Goal: Task Accomplishment & Management: Use online tool/utility

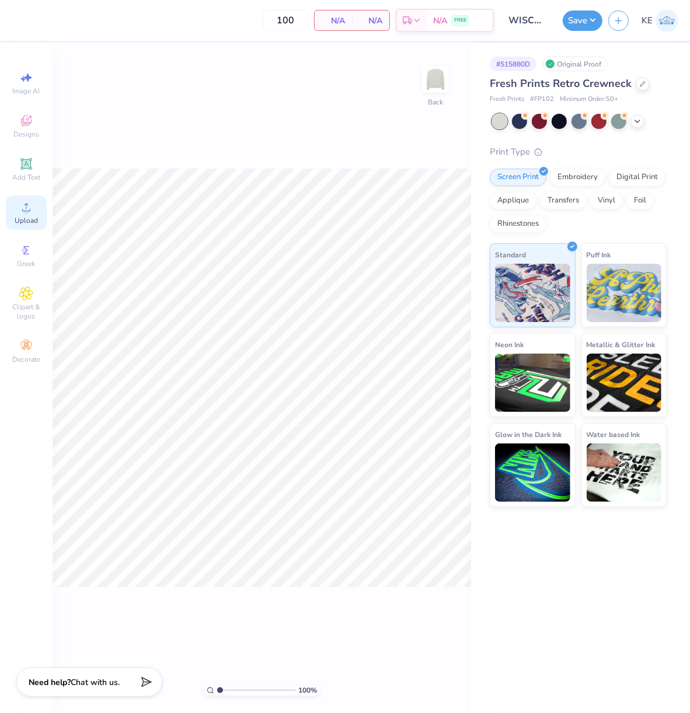
click at [31, 211] on icon at bounding box center [26, 207] width 14 height 14
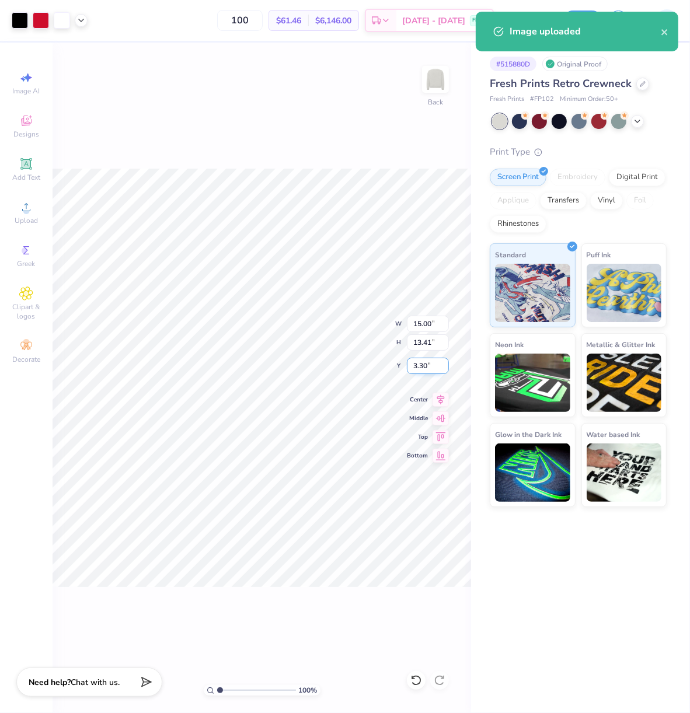
click at [421, 371] on input "3.30" at bounding box center [428, 366] width 42 height 16
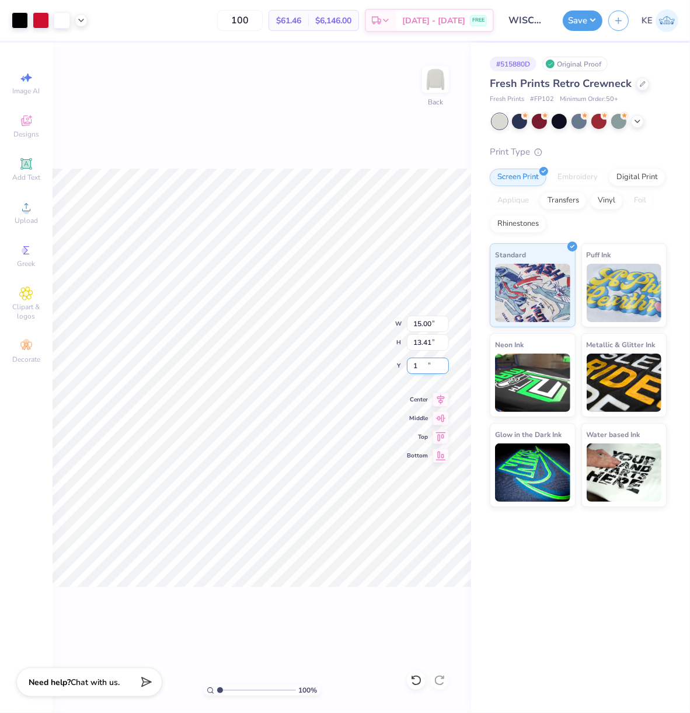
type input "1.00"
click at [417, 367] on input "1.00" at bounding box center [428, 366] width 42 height 16
type input "0.50"
click at [441, 399] on icon at bounding box center [441, 398] width 8 height 10
click at [425, 325] on input "15.00" at bounding box center [428, 324] width 42 height 16
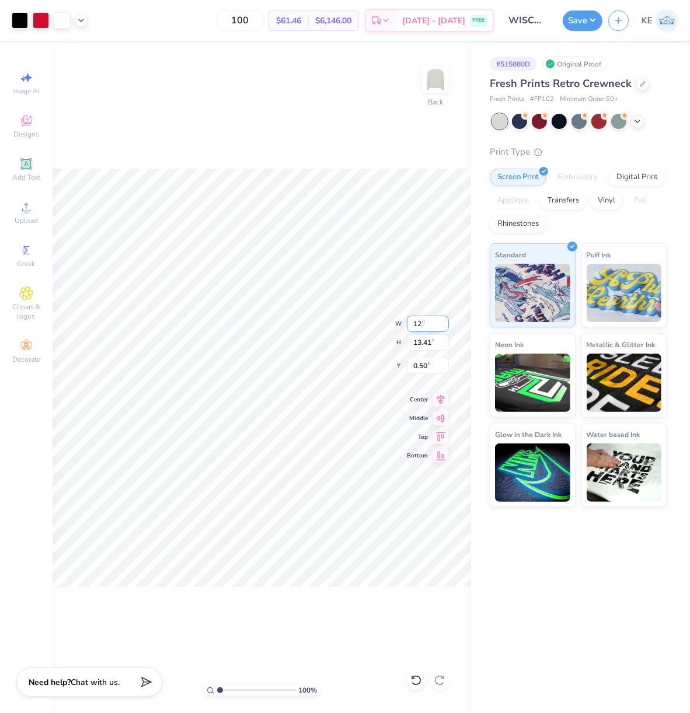
type input "1"
type input "12.50"
type input "11.17"
type input "1.62"
click at [428, 364] on input "1.62" at bounding box center [428, 366] width 42 height 16
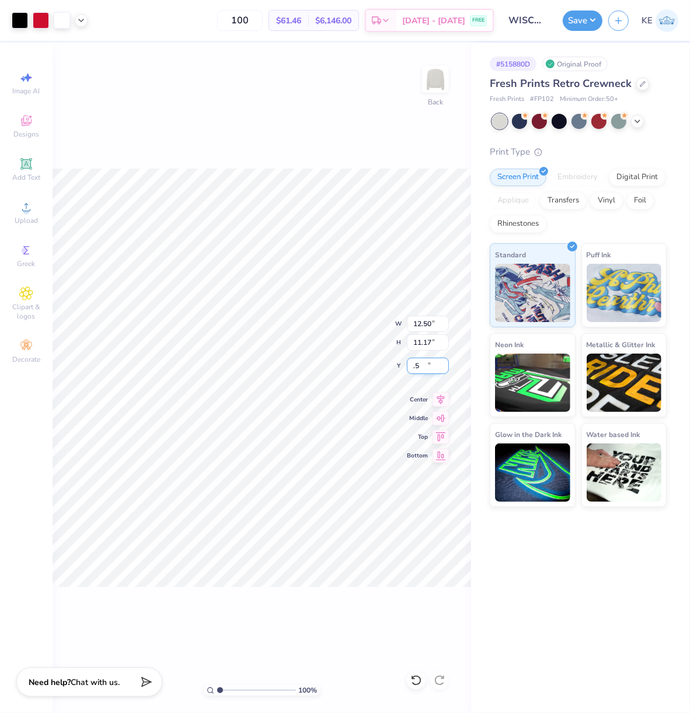
type input "0.50"
click at [597, 23] on button "Save" at bounding box center [583, 19] width 40 height 20
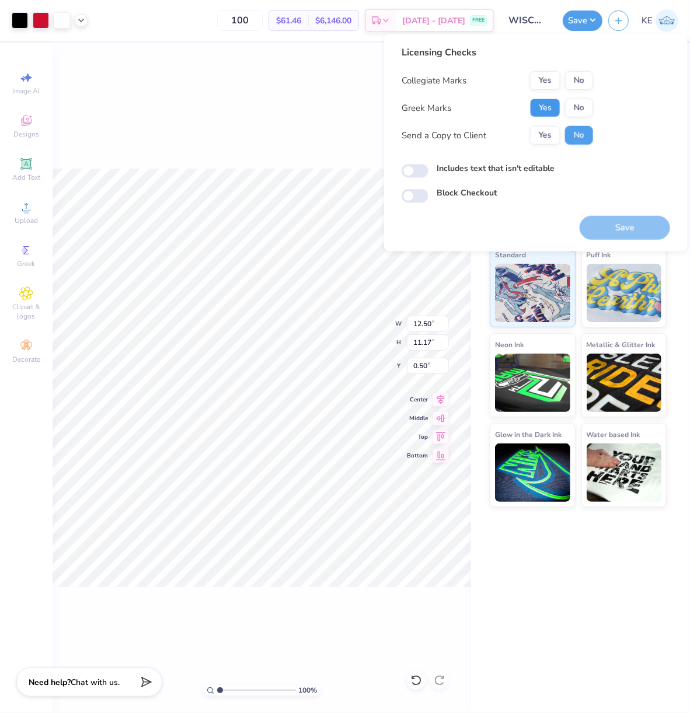
drag, startPoint x: 556, startPoint y: 100, endPoint x: 569, endPoint y: 92, distance: 14.7
click at [556, 100] on button "Yes" at bounding box center [545, 108] width 30 height 19
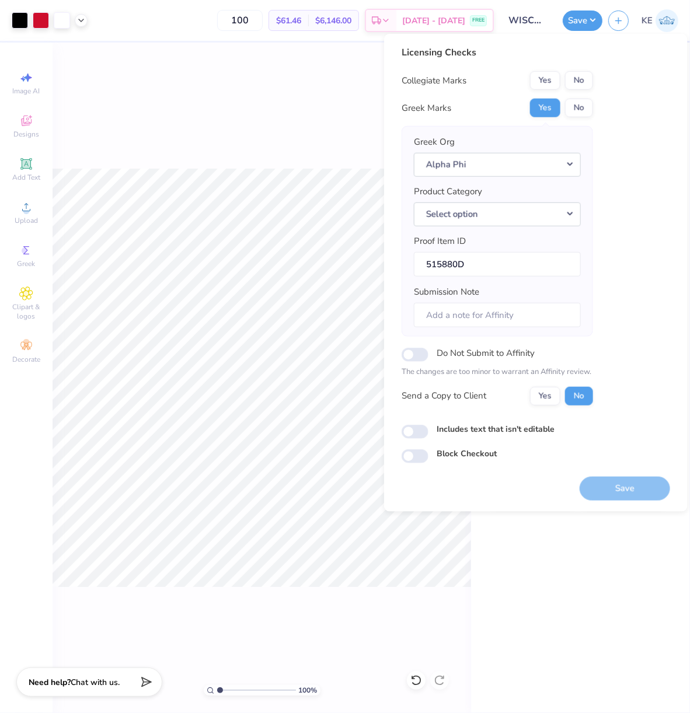
click at [580, 85] on button "No" at bounding box center [579, 80] width 28 height 19
click at [643, 489] on button "Save" at bounding box center [625, 488] width 90 height 24
click at [88, 16] on div "Art colors 100 $61.46 Per Item $6,146.00 Total Est. Delivery Sep 20 - 23 FREE D…" at bounding box center [345, 20] width 690 height 41
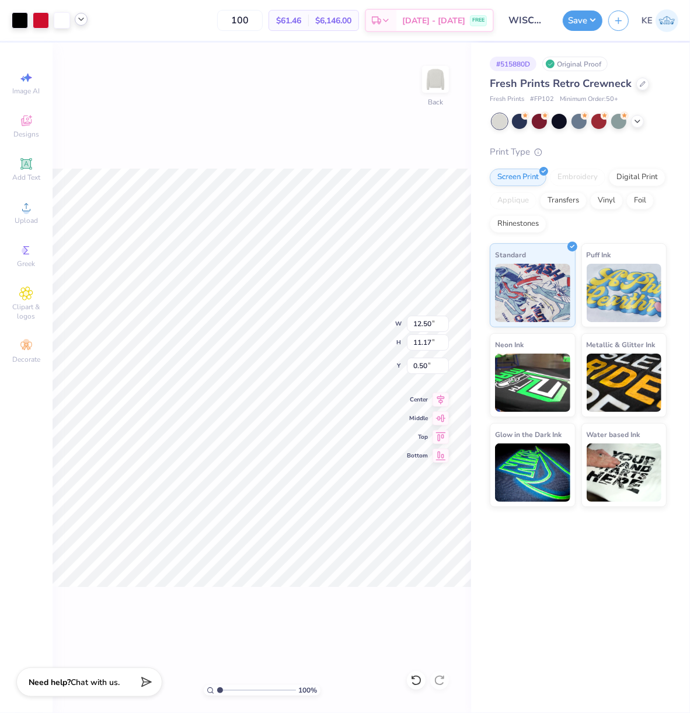
click at [85, 16] on icon at bounding box center [80, 19] width 9 height 9
drag, startPoint x: 82, startPoint y: 16, endPoint x: 93, endPoint y: 24, distance: 13.8
click at [82, 16] on icon at bounding box center [80, 20] width 9 height 9
click at [260, 123] on div "100 % Back W 12.50 12.50 " H 11.17 11.17 " Y 0.50 0.50 " Center Middle Top Bott…" at bounding box center [262, 378] width 419 height 671
click at [588, 24] on button "Save" at bounding box center [583, 19] width 40 height 20
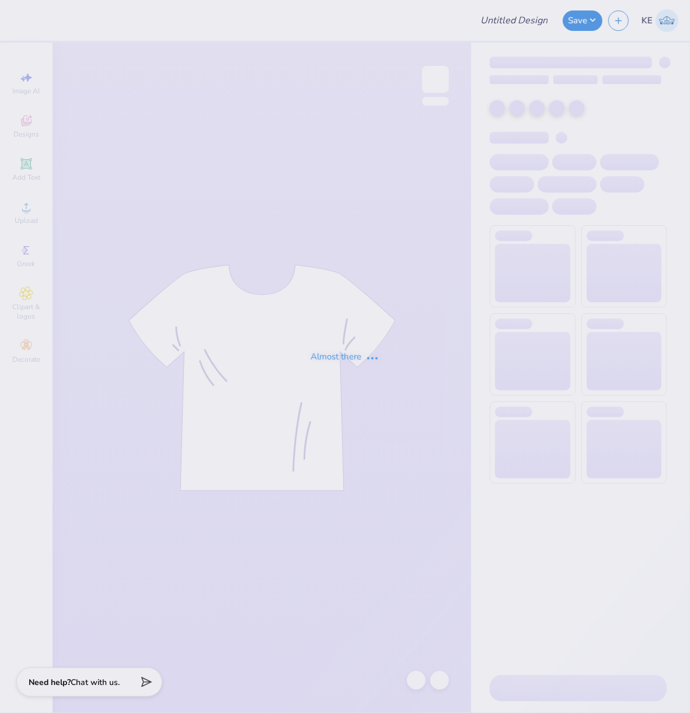
type input "[PERSON_NAME] : [US_STATE][GEOGRAPHIC_DATA]"
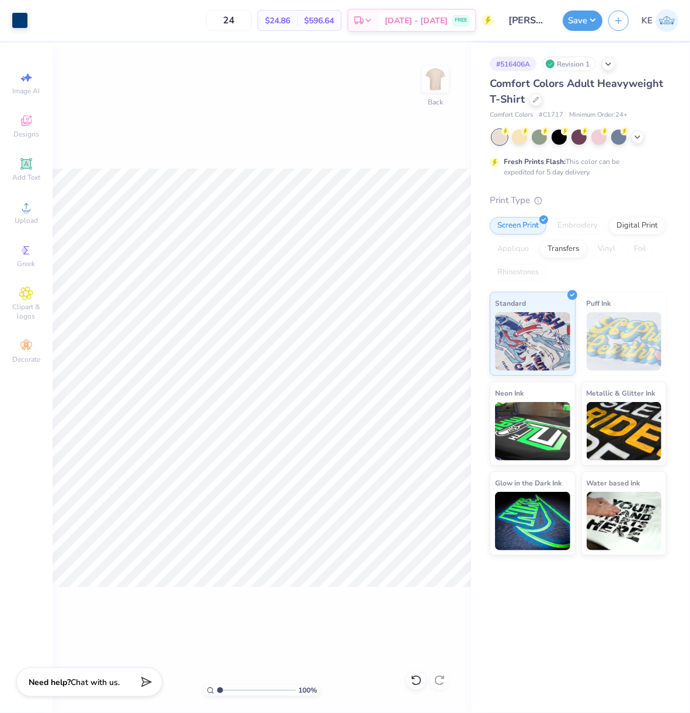
drag, startPoint x: 440, startPoint y: 89, endPoint x: 427, endPoint y: 137, distance: 49.7
click at [440, 89] on img at bounding box center [435, 79] width 23 height 23
click at [438, 90] on img at bounding box center [435, 79] width 47 height 47
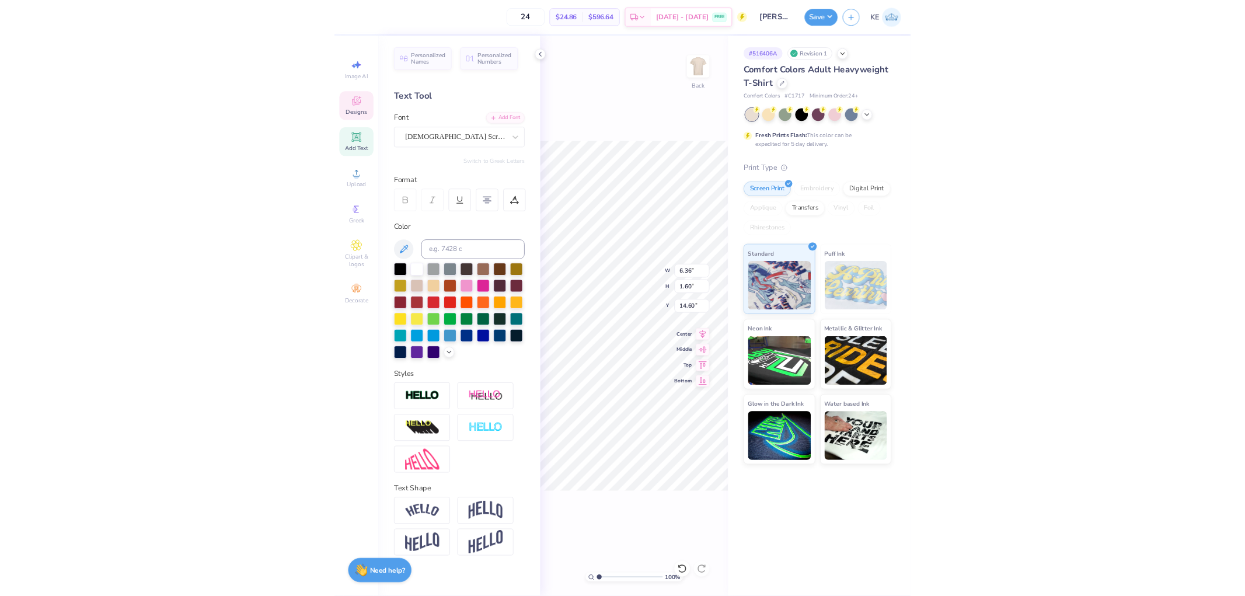
scroll to position [10, 3]
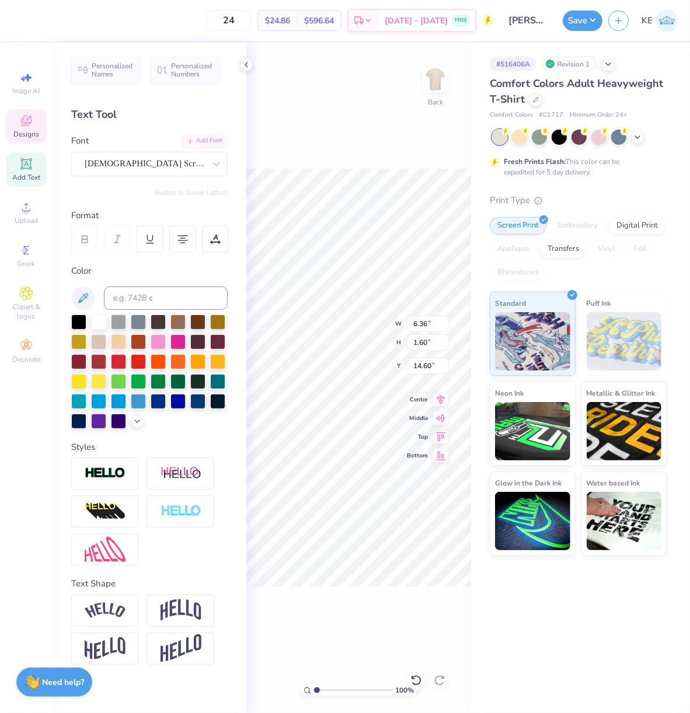
type textarea "Recruitment"
type input "5.52"
type input "0.95"
type input "14.93"
click at [26, 225] on span "Upload" at bounding box center [26, 220] width 23 height 9
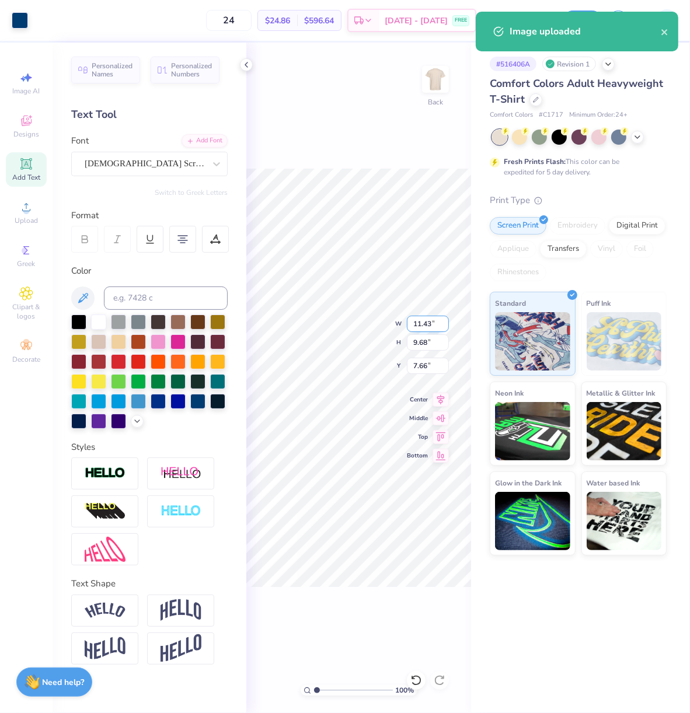
click at [419, 329] on input "11.43" at bounding box center [428, 324] width 42 height 16
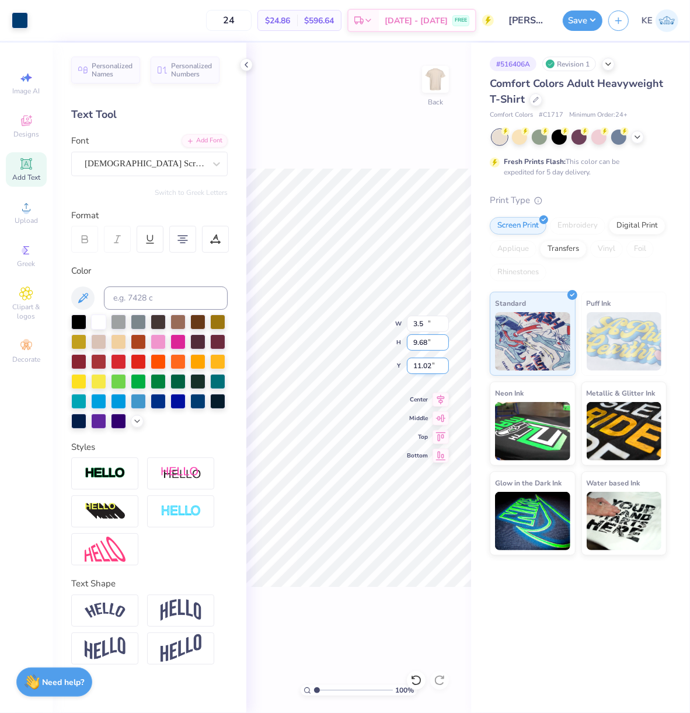
type input "3.50"
type input "2.96"
type input "11.02"
click at [422, 364] on input "11.02" at bounding box center [428, 366] width 42 height 16
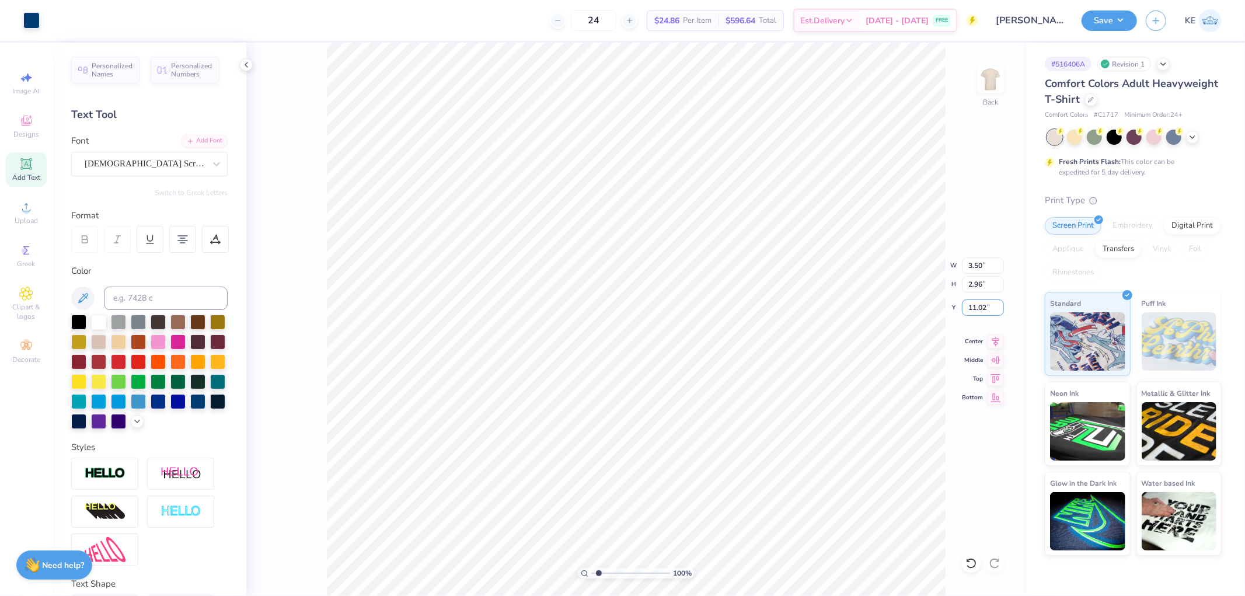
type input "1.94838386168054"
click at [689, 308] on input "11.02" at bounding box center [983, 307] width 42 height 16
type input "3"
type input "1.94838386168054"
type input "3.00"
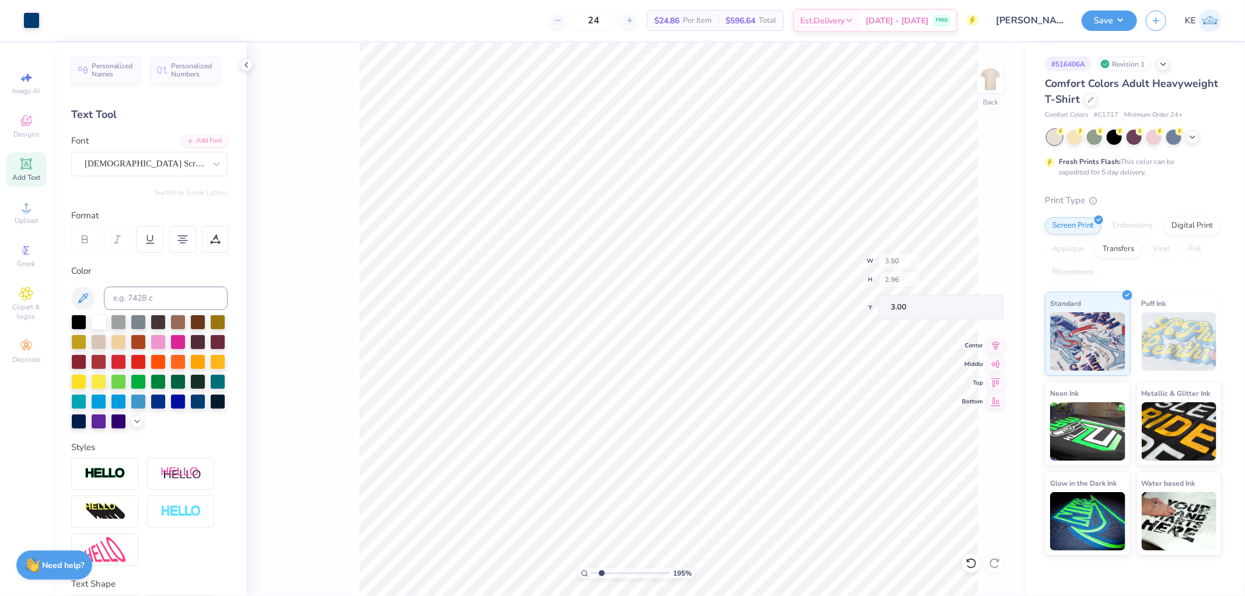
type input "1"
click at [689, 261] on input "5.52" at bounding box center [983, 265] width 42 height 16
type input "3.00"
type input "0.52"
type input "15.15"
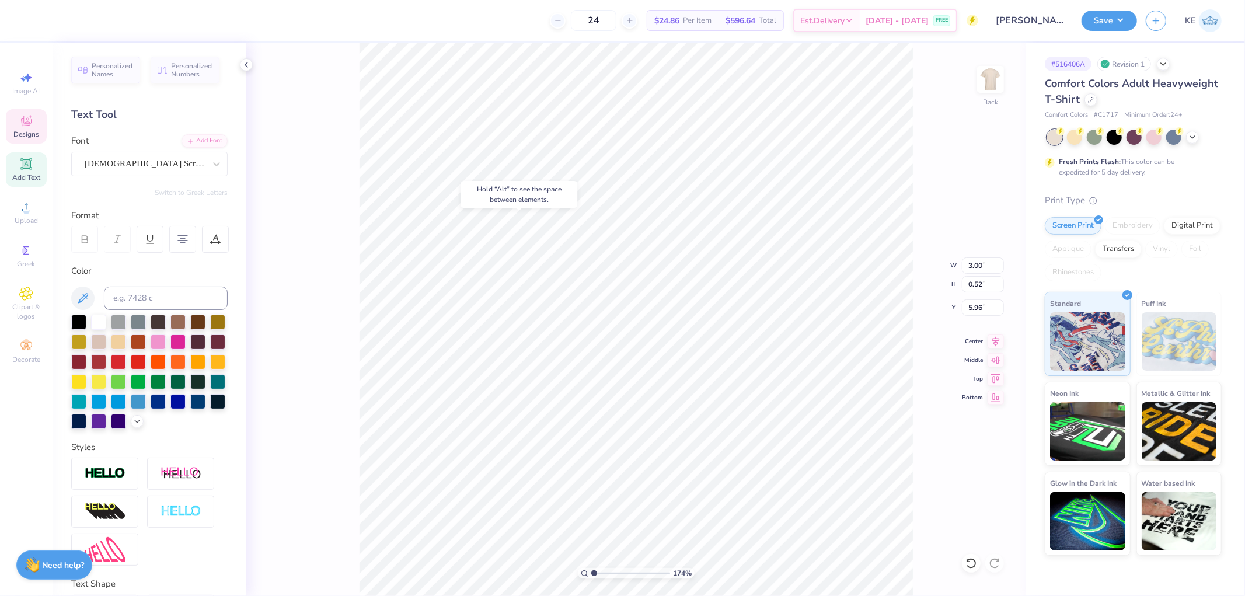
type input "1.74339355603371"
type input "5.96"
type input "2.43350755145413"
type input "6.14"
type input "1.5599703687744"
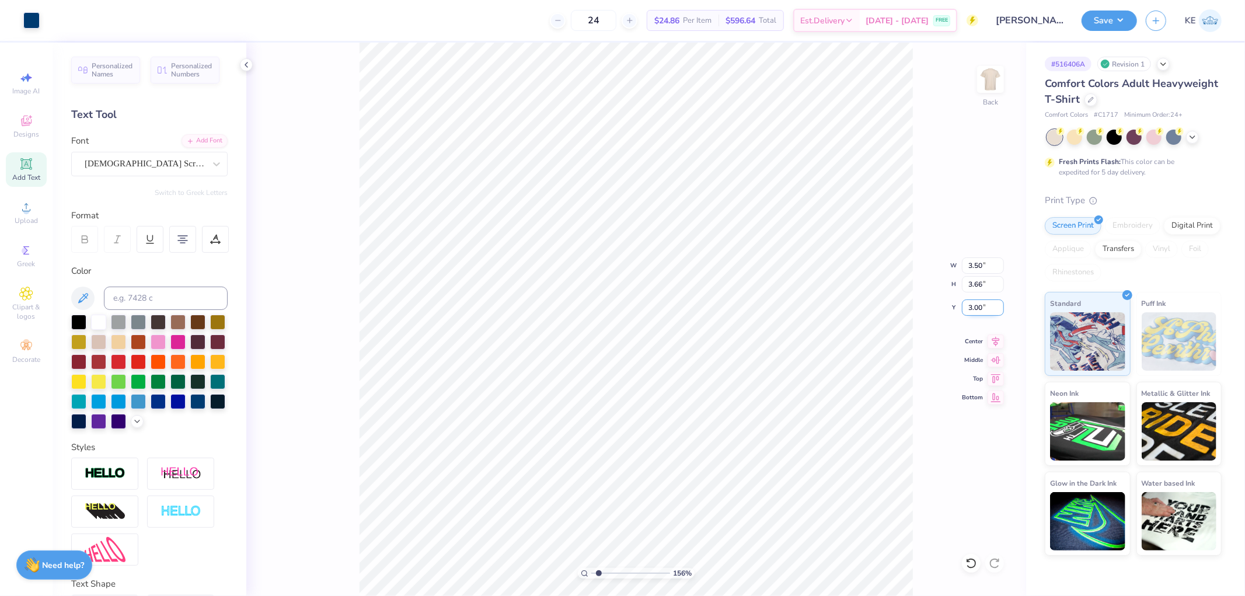
click at [689, 305] on input "3.00" at bounding box center [983, 307] width 42 height 16
click at [689, 284] on input "3.66" at bounding box center [983, 284] width 42 height 16
type input "35"
type input "1.5599703687744"
type input "14.24"
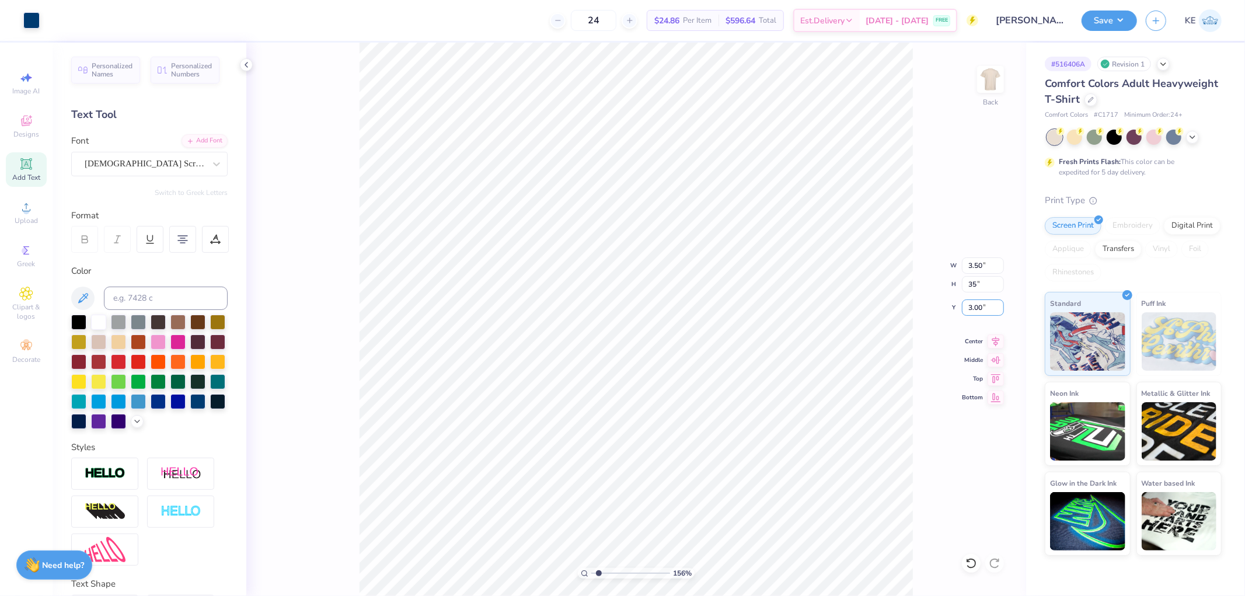
type input "14.87"
type input "0.50"
click at [689, 290] on input "14.87" at bounding box center [983, 284] width 42 height 16
type input "3.5"
click at [689, 306] on input "0.50" at bounding box center [983, 307] width 42 height 16
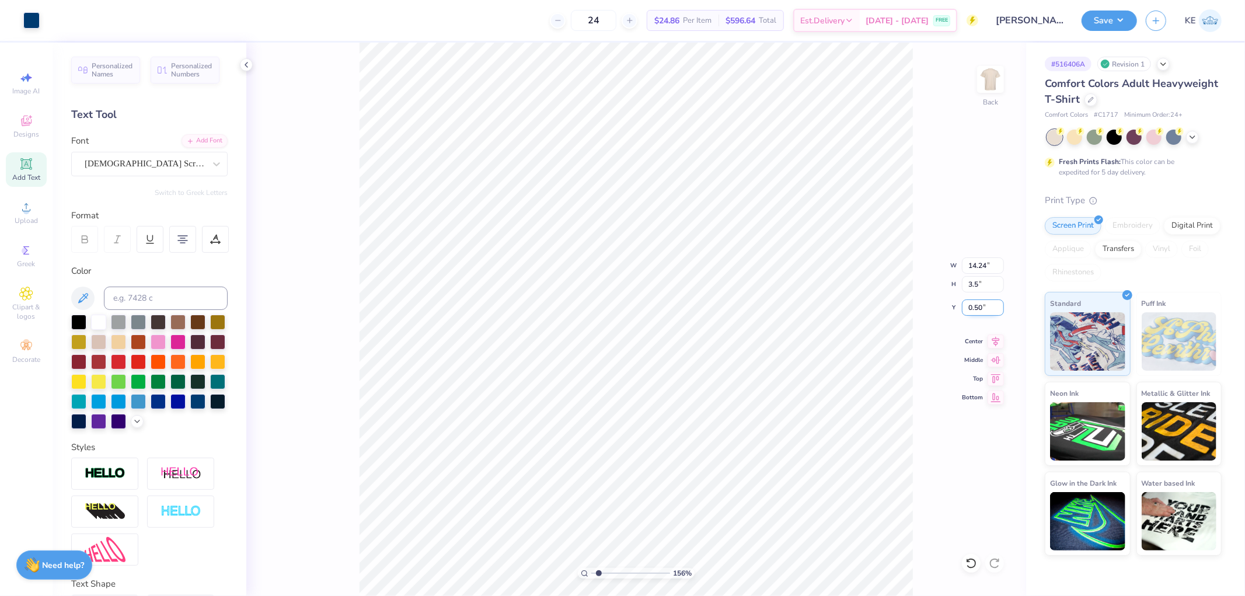
type input "1.5599703687744"
type input "3.35"
type input "3.50"
type input "3"
type input "1.5599703687744"
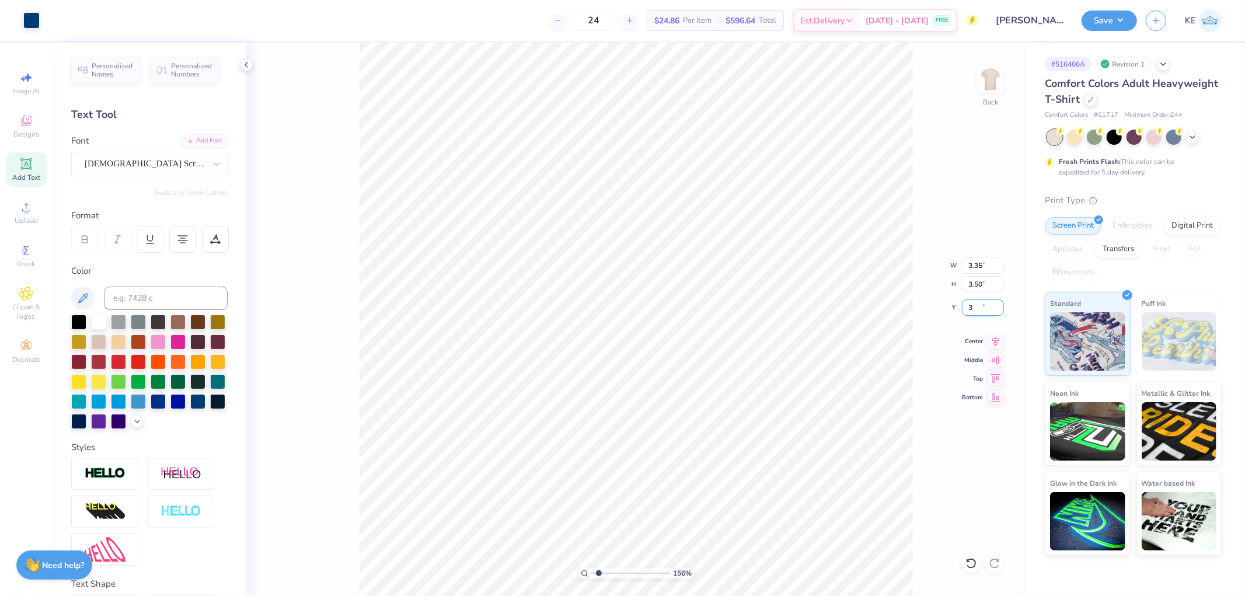
type input "3.00"
type input "1"
drag, startPoint x: 982, startPoint y: 78, endPoint x: 968, endPoint y: 90, distance: 19.0
click at [689, 78] on img at bounding box center [990, 79] width 23 height 23
click at [26, 204] on icon at bounding box center [26, 207] width 14 height 14
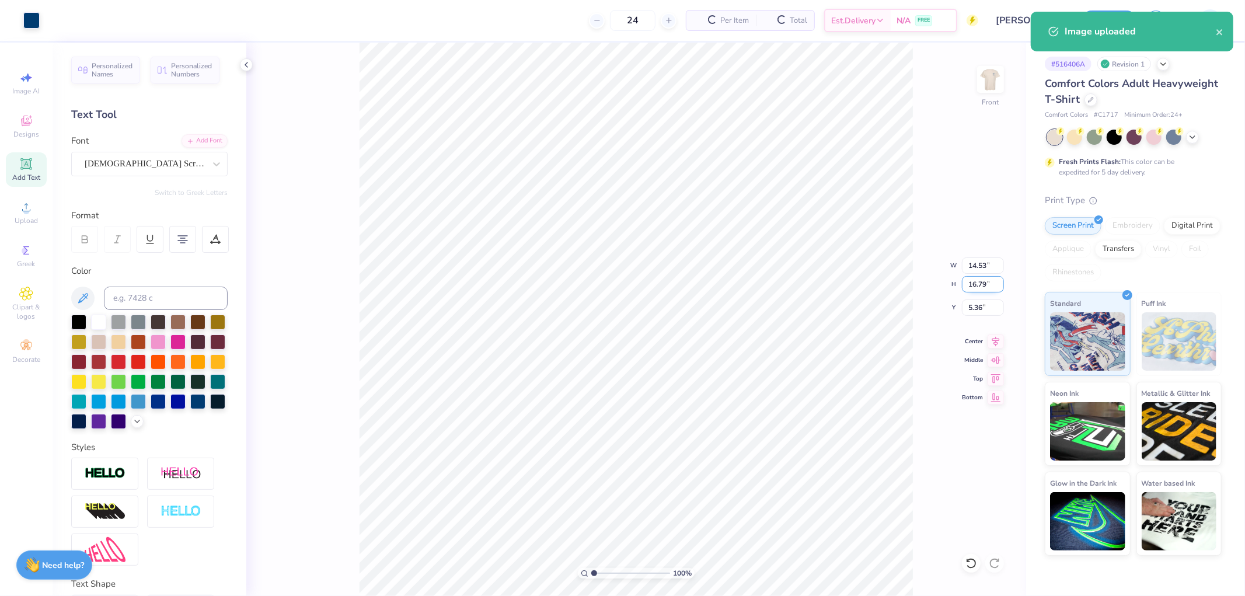
click at [689, 284] on input "16.79" at bounding box center [983, 284] width 42 height 16
type input "15"
type input "12.99"
type input "15.00"
type input "6.25"
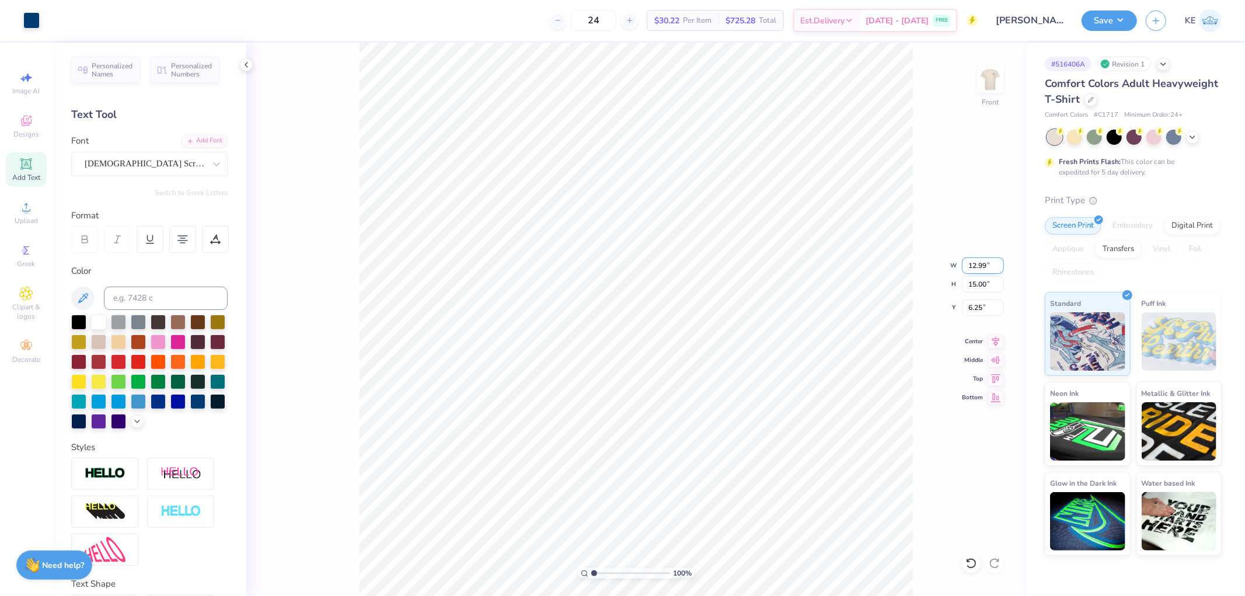
click at [689, 263] on input "12.99" at bounding box center [983, 265] width 42 height 16
type input "12.50"
type input "14.44"
click at [689, 304] on input "6.53" at bounding box center [983, 307] width 42 height 16
type input "3.00"
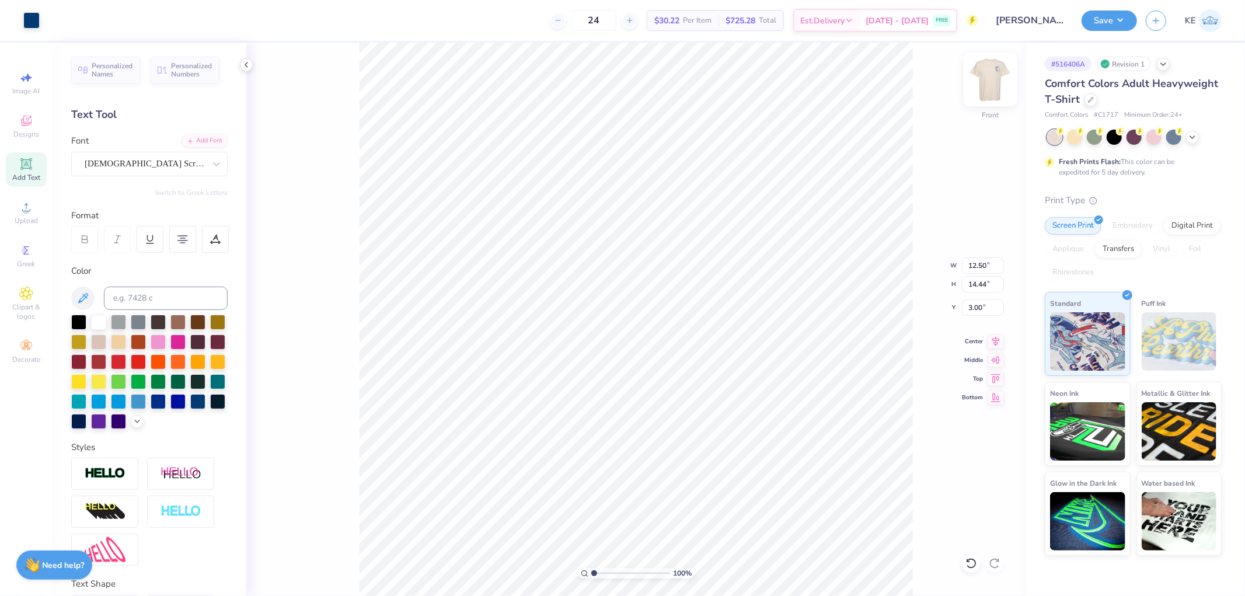
click at [689, 76] on img at bounding box center [990, 79] width 47 height 47
click at [689, 18] on button "Save" at bounding box center [1109, 19] width 55 height 20
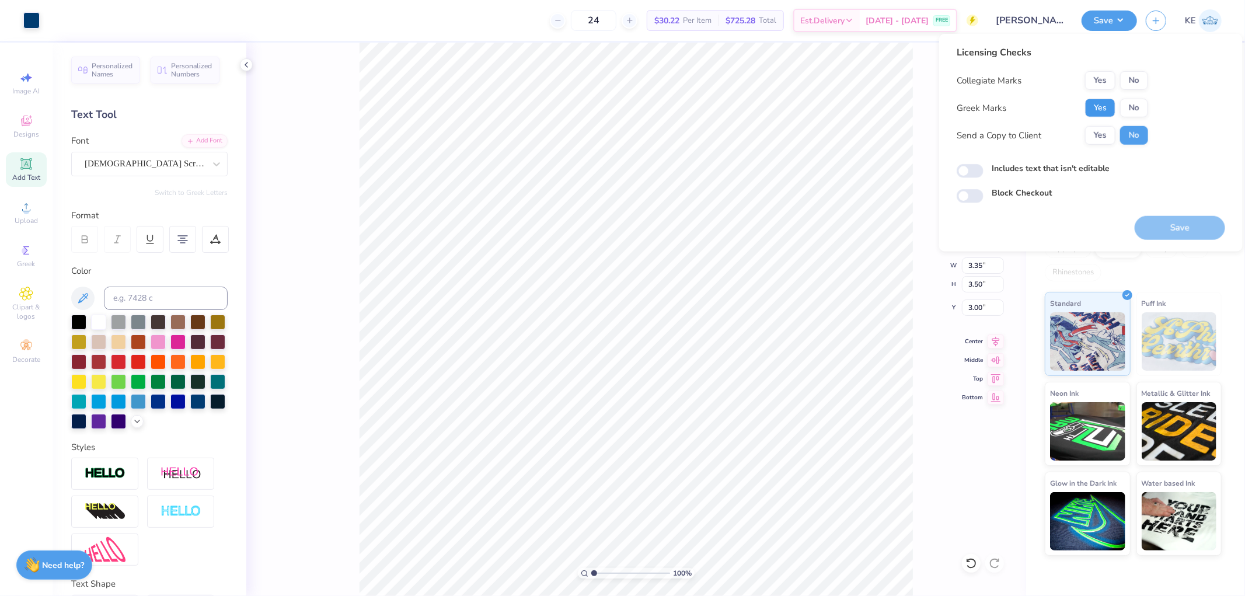
drag, startPoint x: 1091, startPoint y: 102, endPoint x: 1114, endPoint y: 92, distance: 24.5
click at [689, 102] on button "Yes" at bounding box center [1100, 108] width 30 height 19
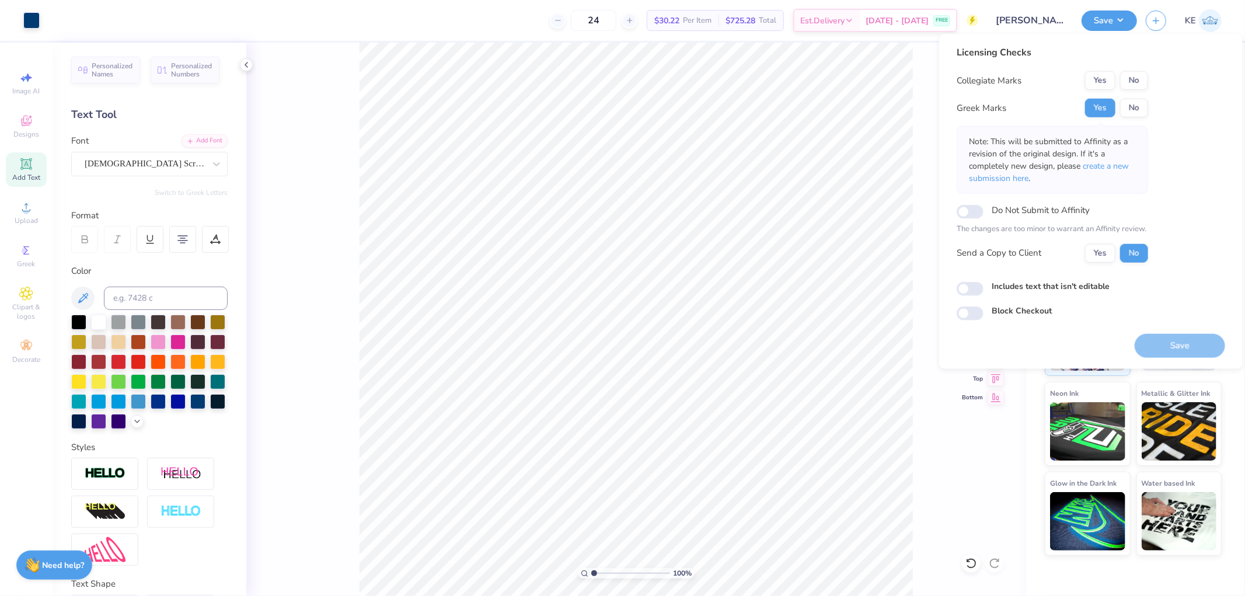
click at [689, 78] on div "Licensing Checks Collegiate Marks Yes No Greek Marks Yes No Note: This will be …" at bounding box center [1091, 183] width 268 height 275
drag, startPoint x: 1141, startPoint y: 80, endPoint x: 1086, endPoint y: 92, distance: 56.2
click at [689, 80] on button "No" at bounding box center [1134, 80] width 28 height 19
click at [689, 342] on button "Save" at bounding box center [1180, 345] width 90 height 24
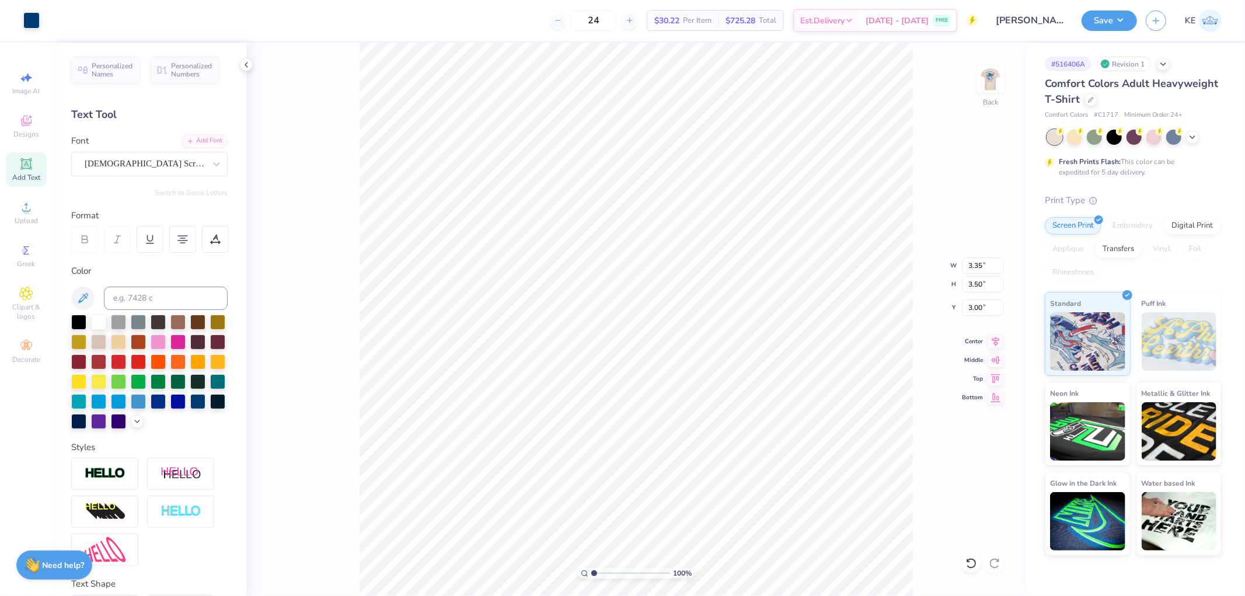
click at [689, 162] on div "# 516406A Revision 1 Comfort Colors Adult Heavyweight T-Shirt Comfort Colors # …" at bounding box center [1135, 299] width 219 height 513
